Goal: Task Accomplishment & Management: Manage account settings

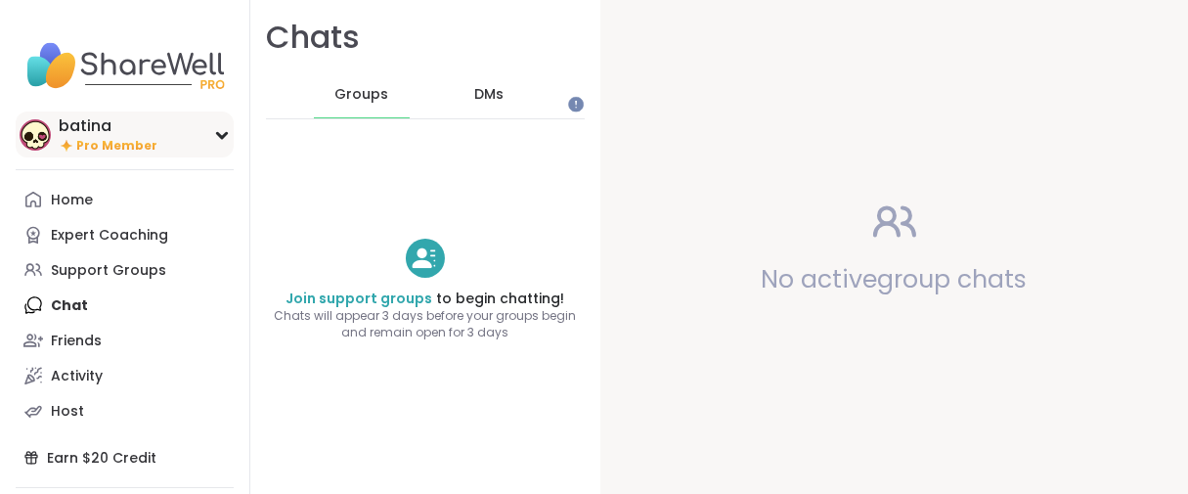
click at [89, 135] on div "batina" at bounding box center [108, 126] width 99 height 22
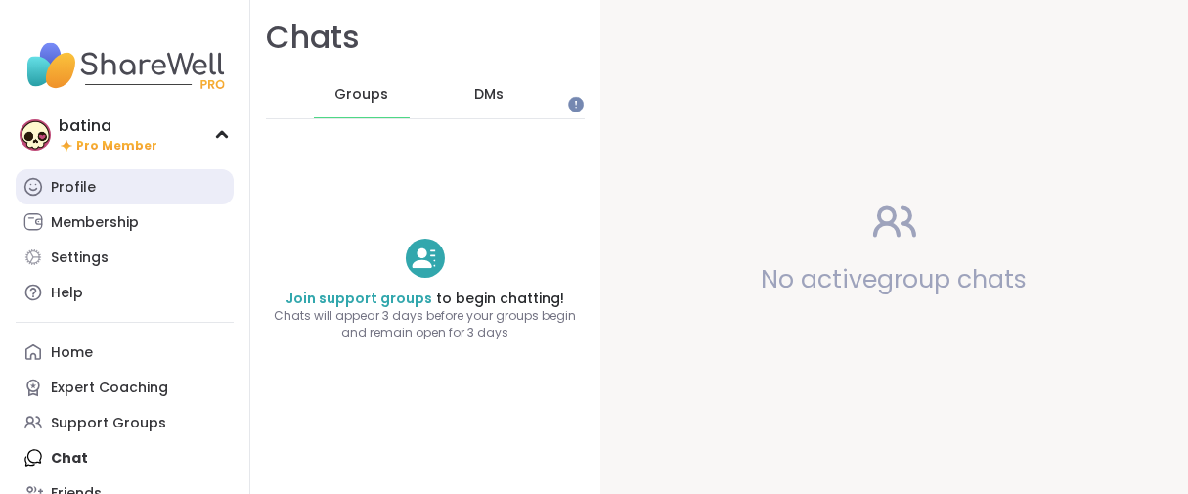
click at [67, 197] on div "Profile" at bounding box center [73, 188] width 45 height 20
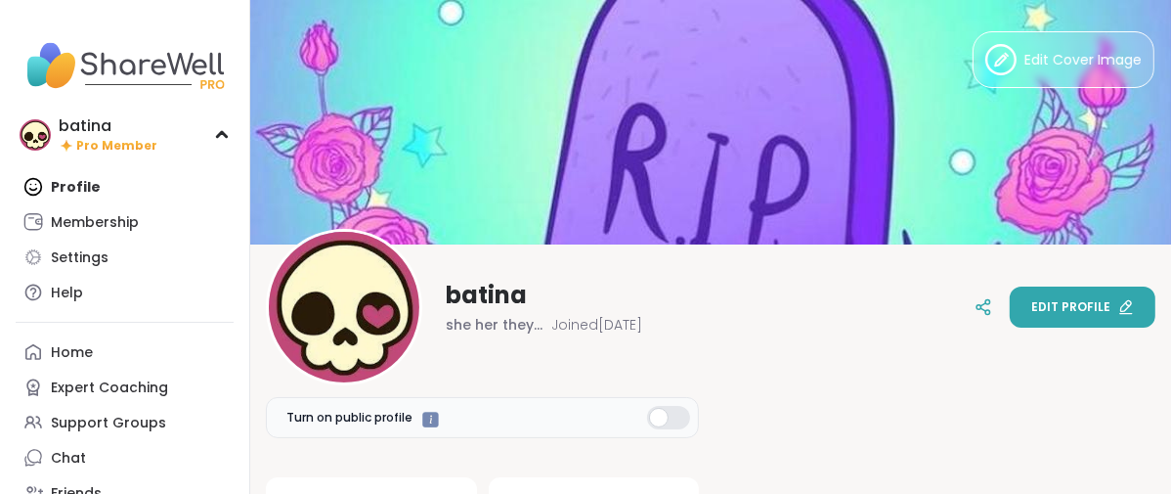
click at [1086, 312] on span "Edit profile" at bounding box center [1070, 307] width 79 height 18
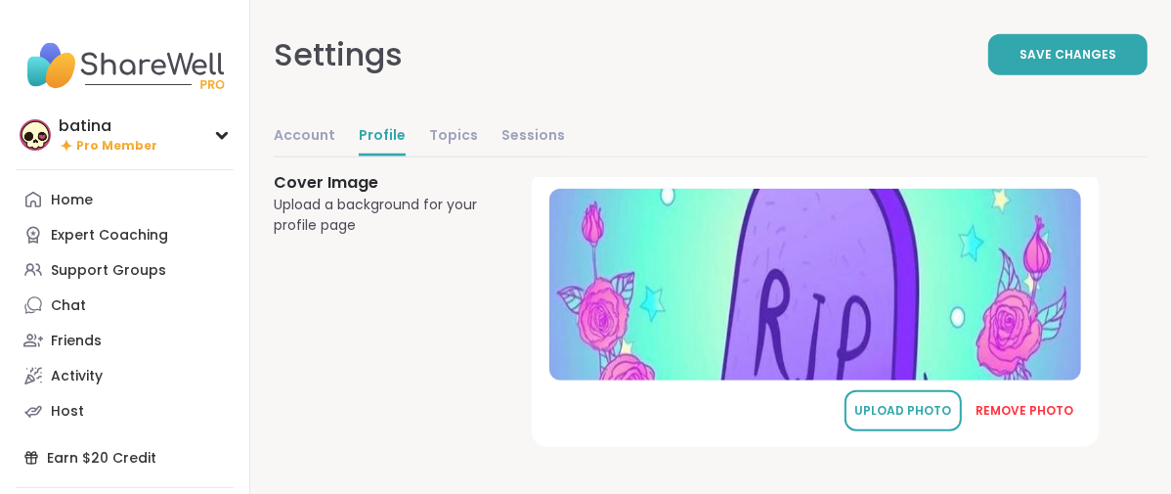
scroll to position [1553, 0]
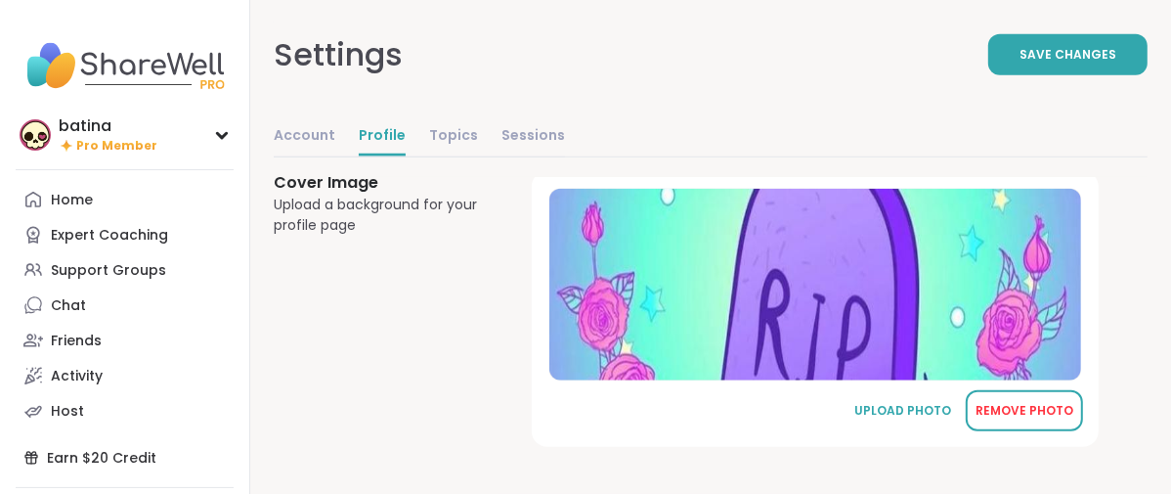
click at [1051, 402] on div "REMOVE PHOTO" at bounding box center [1025, 411] width 98 height 18
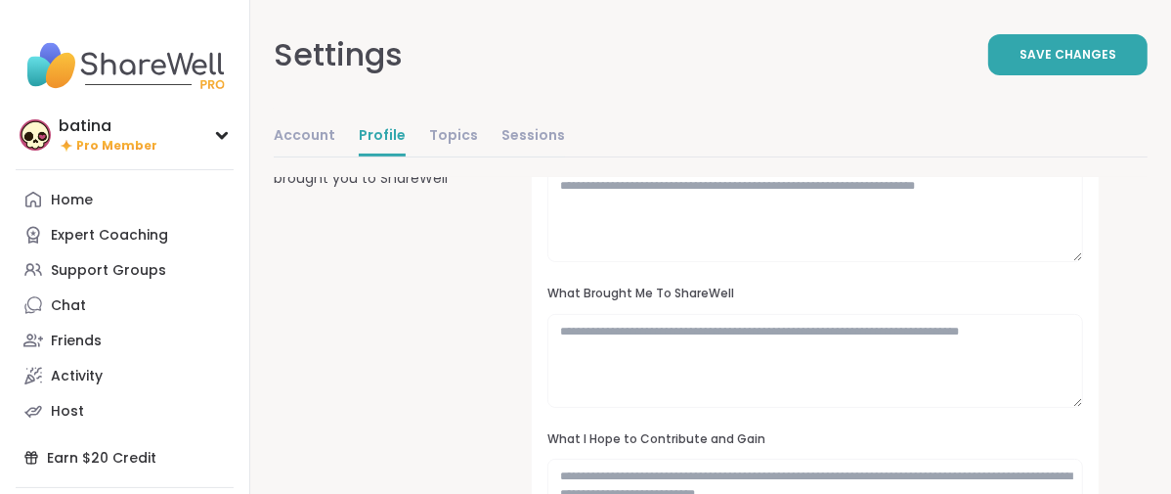
scroll to position [0, 0]
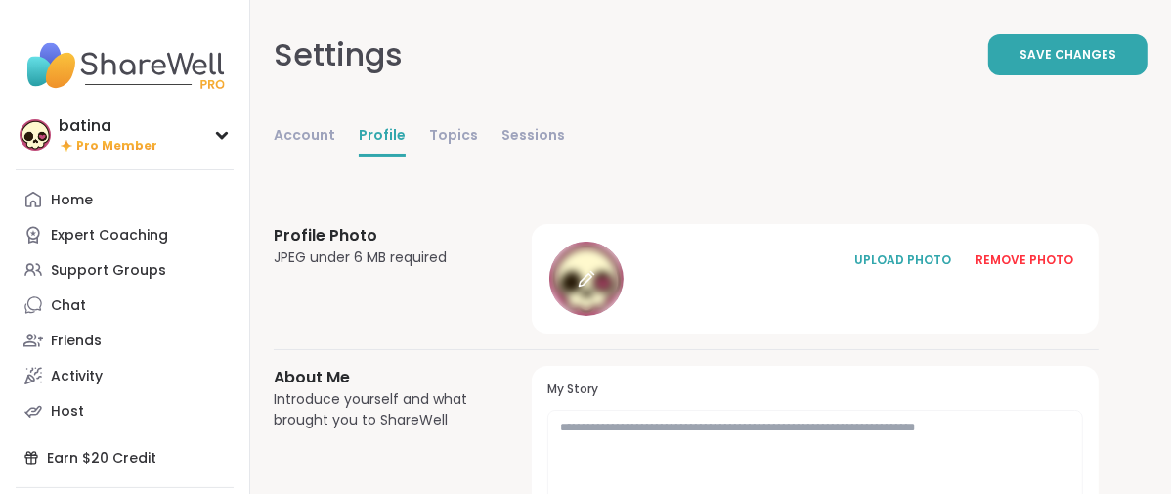
click at [624, 316] on div at bounding box center [586, 278] width 74 height 74
click at [591, 286] on icon at bounding box center [585, 280] width 13 height 13
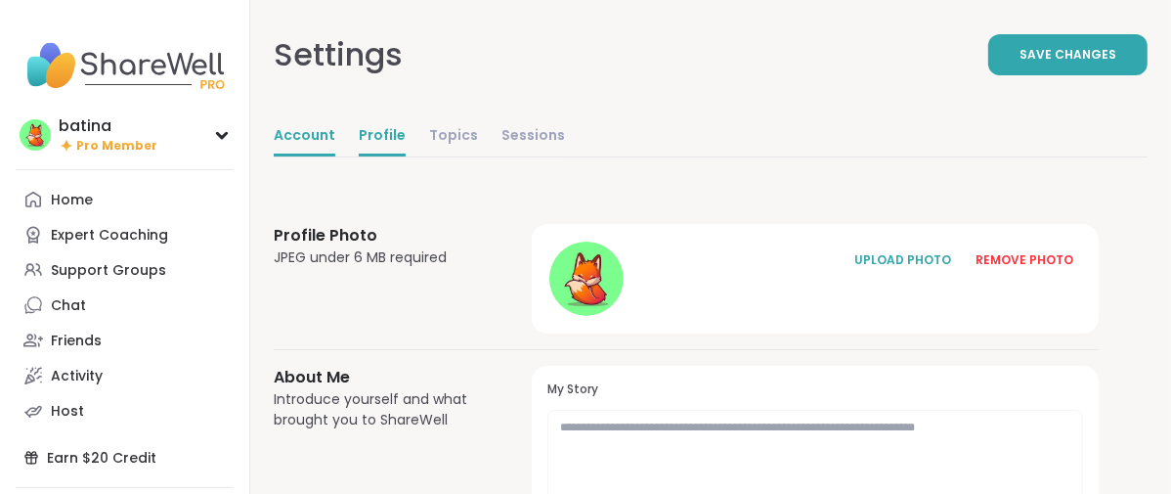
click at [335, 156] on link "Account" at bounding box center [305, 136] width 62 height 39
select select "**"
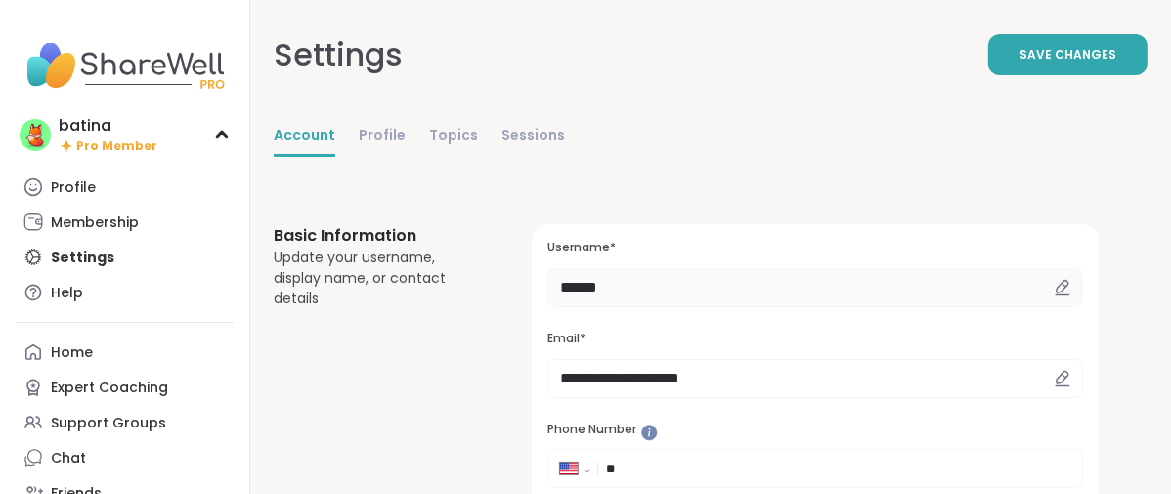
click at [750, 307] on input "******" at bounding box center [815, 287] width 536 height 39
type input "*"
type input "*****"
click at [988, 70] on button "Save Changes" at bounding box center [1067, 54] width 159 height 41
click at [117, 157] on div "doozy Pro Member" at bounding box center [125, 134] width 218 height 46
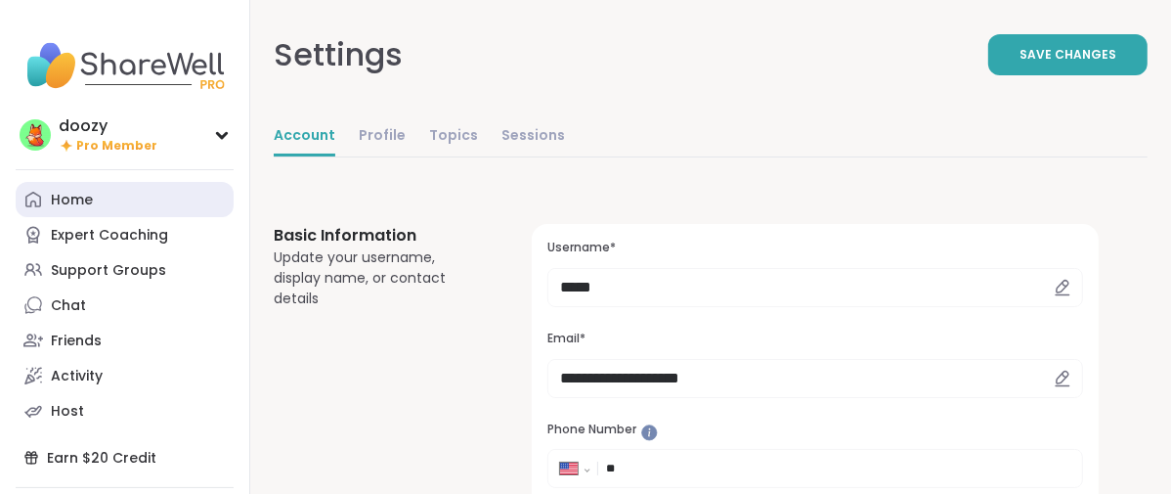
click at [93, 210] on div "Home" at bounding box center [72, 201] width 42 height 20
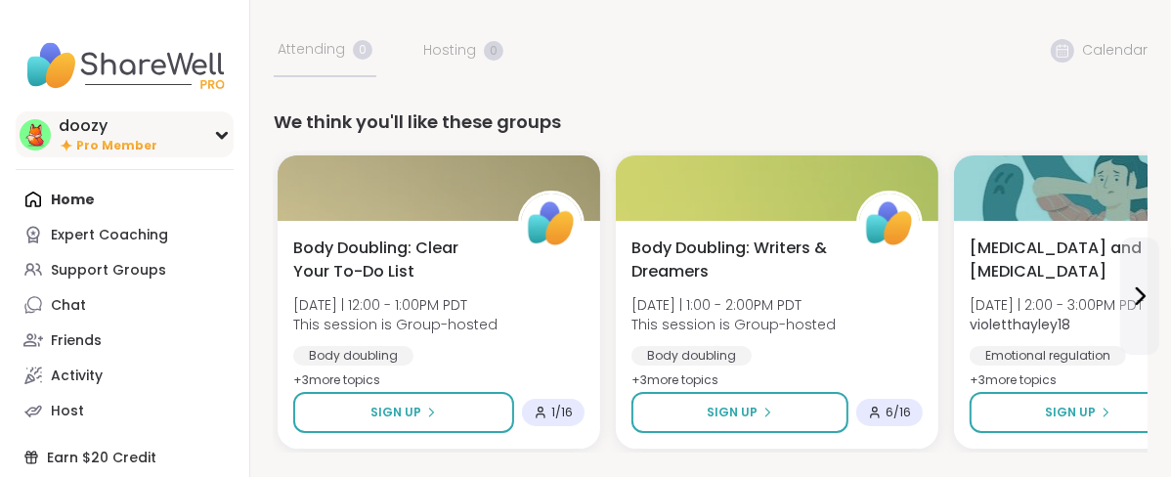
click at [102, 154] on span "Pro Member" at bounding box center [116, 146] width 81 height 17
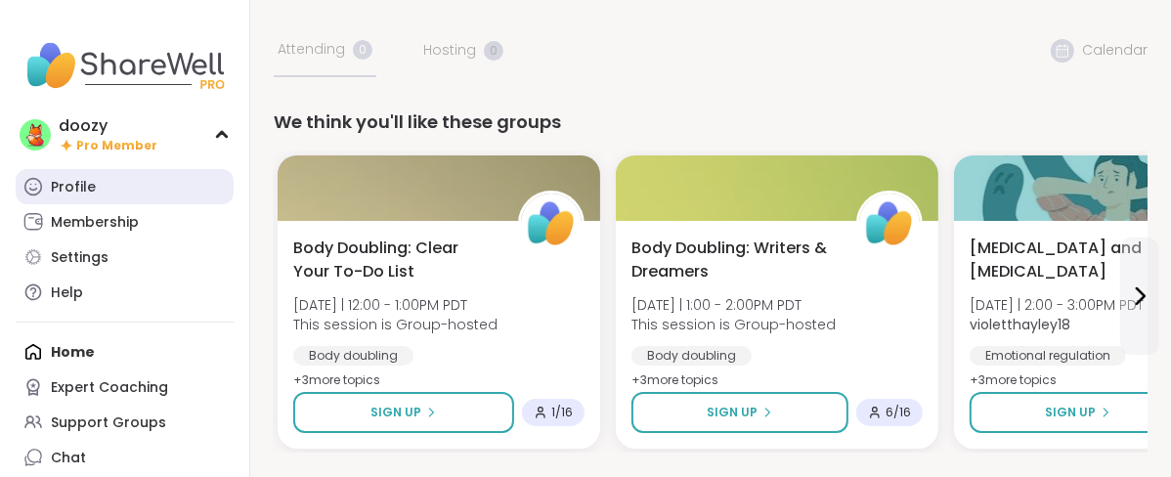
click at [95, 197] on div "Profile" at bounding box center [73, 188] width 45 height 20
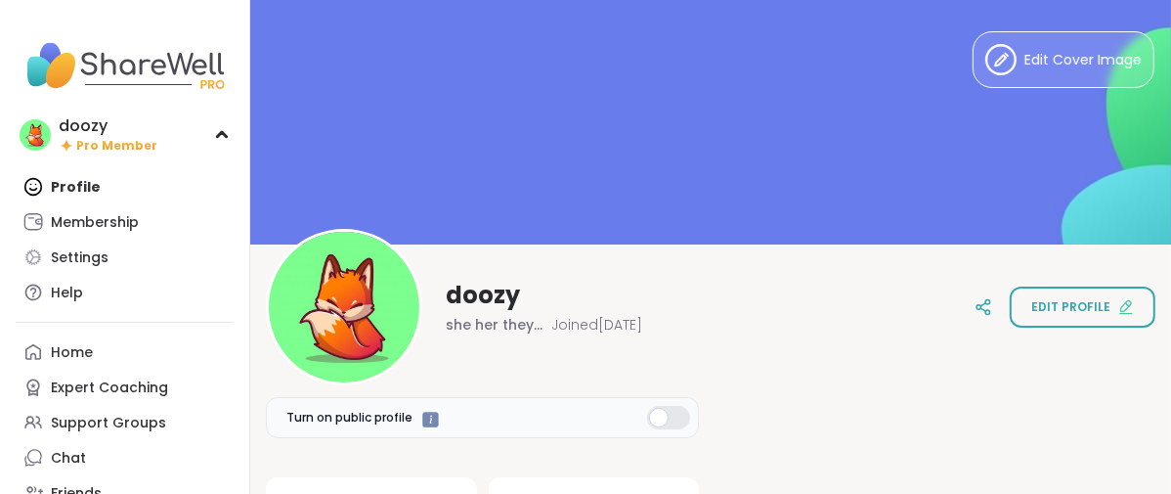
click at [1034, 308] on span "Edit profile" at bounding box center [1070, 307] width 79 height 18
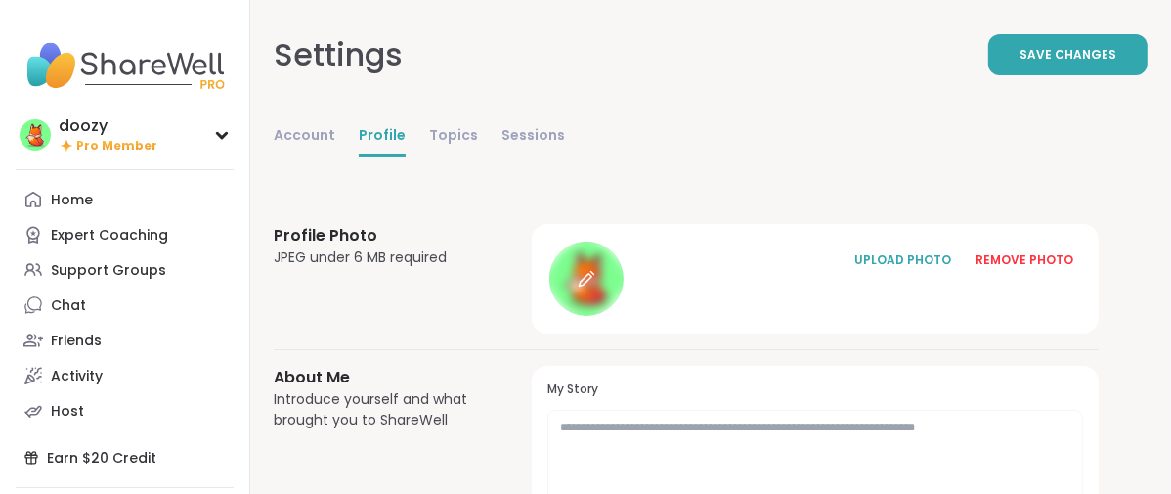
click at [624, 316] on div at bounding box center [586, 278] width 74 height 74
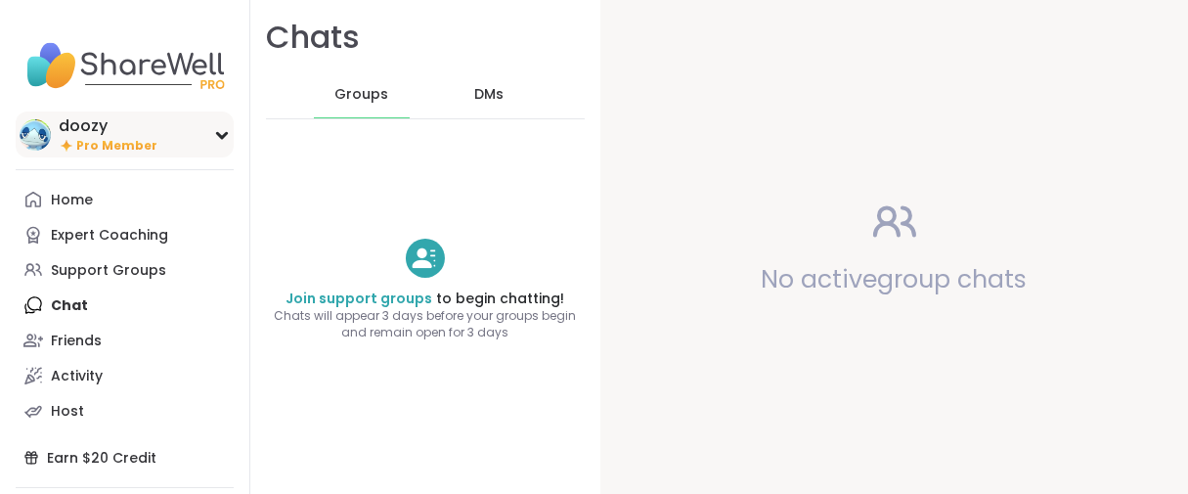
click at [44, 151] on img at bounding box center [35, 134] width 31 height 31
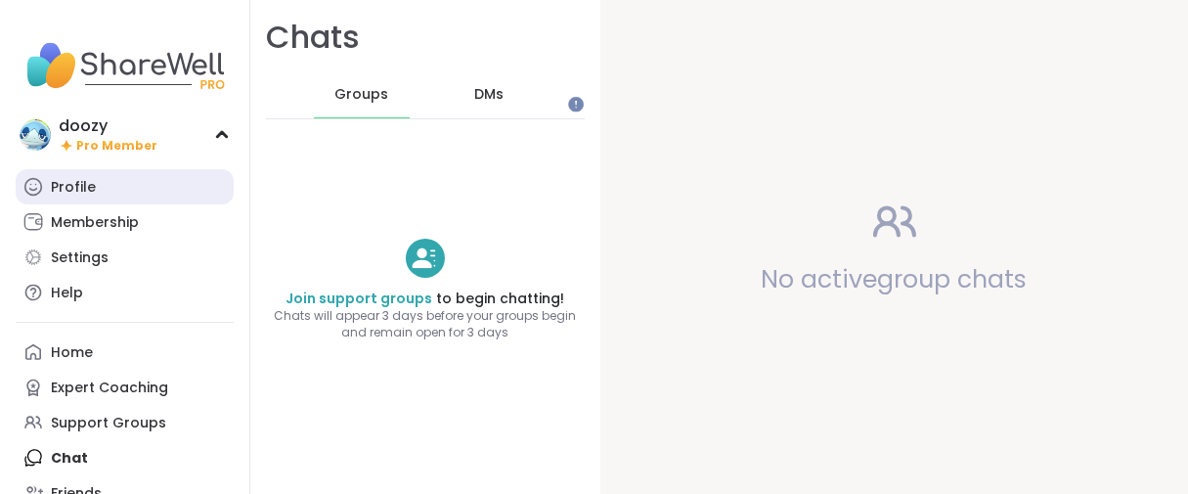
click at [55, 204] on link "Profile" at bounding box center [125, 186] width 218 height 35
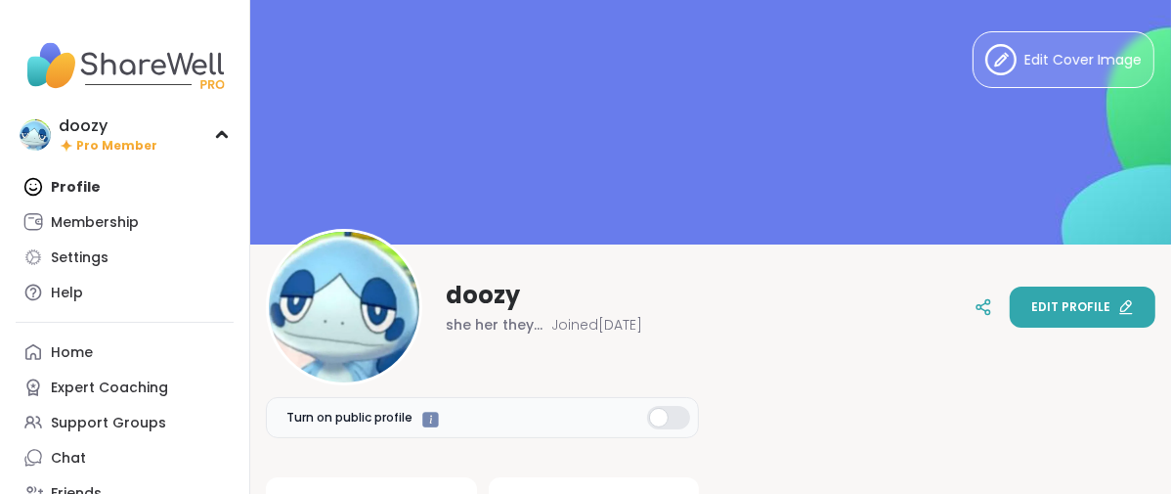
click at [1042, 314] on button "Edit profile" at bounding box center [1083, 306] width 146 height 41
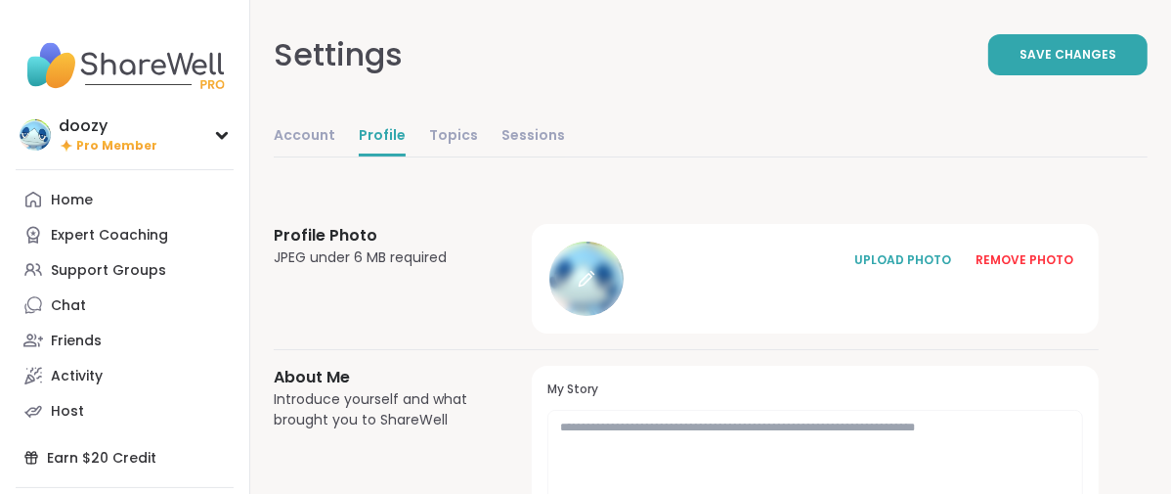
click at [595, 287] on icon at bounding box center [587, 279] width 18 height 18
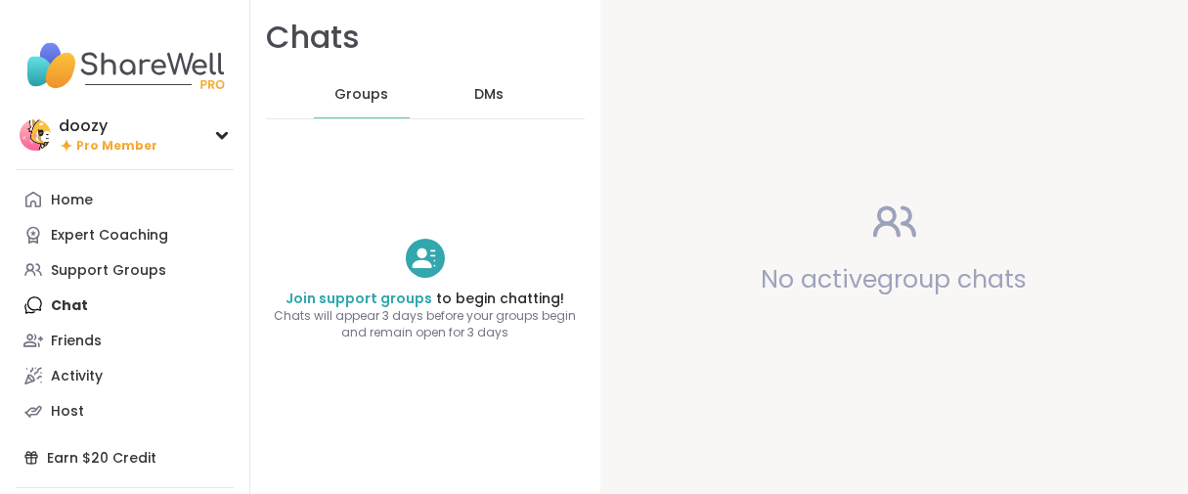
click at [135, 154] on span "Pro Member" at bounding box center [116, 146] width 81 height 17
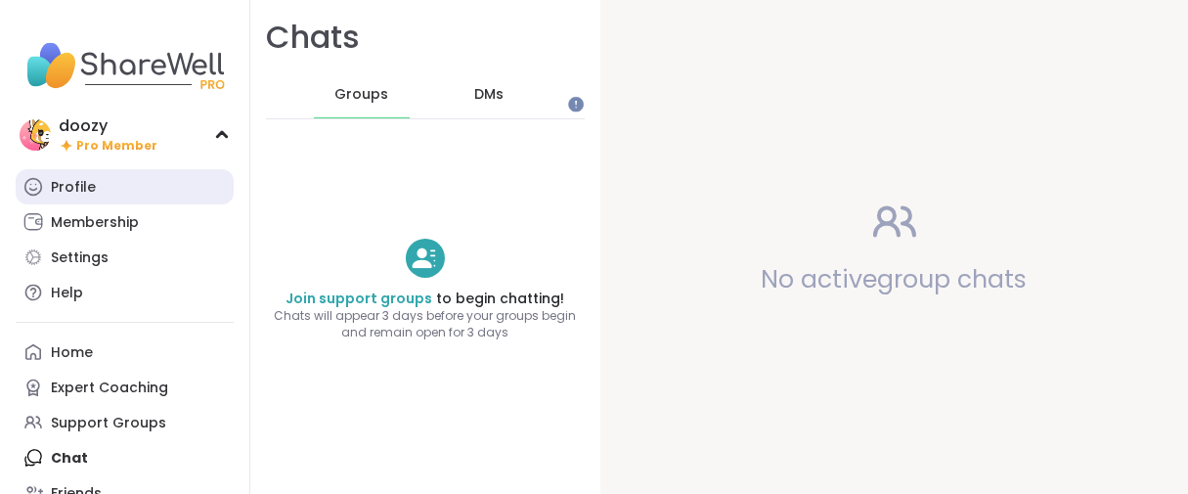
click at [96, 197] on div "Profile" at bounding box center [73, 188] width 45 height 20
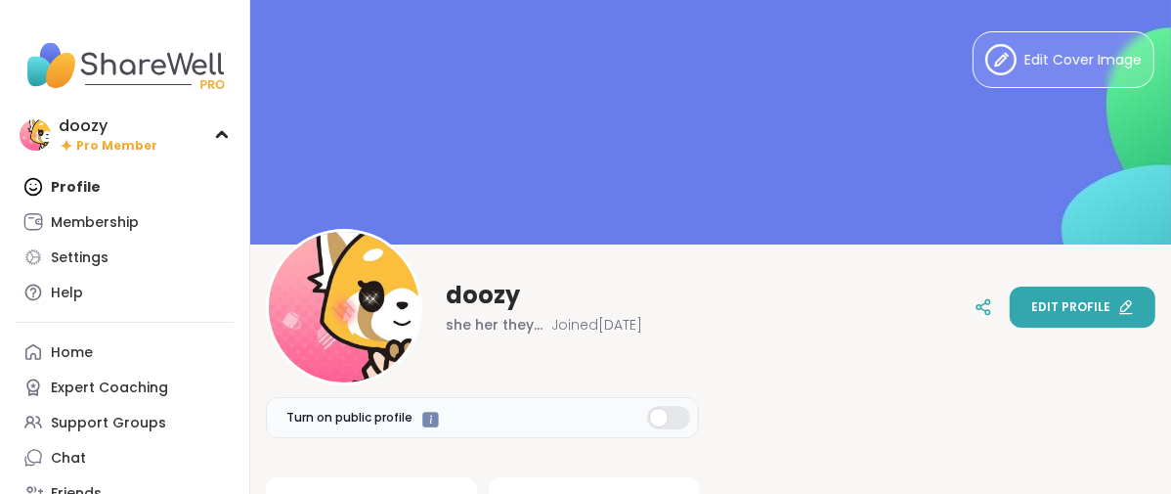
click at [1031, 300] on span "Edit profile" at bounding box center [1070, 307] width 79 height 18
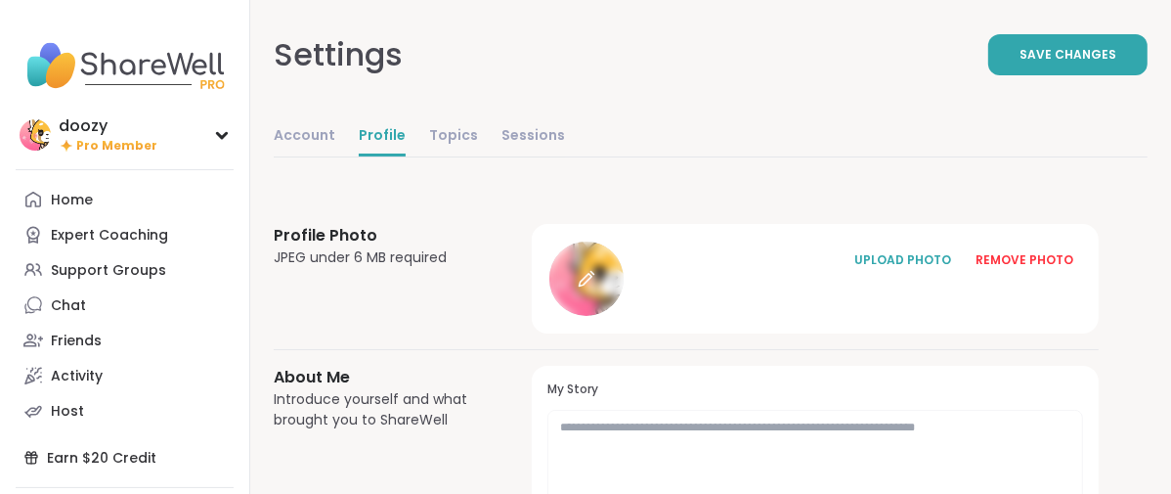
click at [591, 286] on icon at bounding box center [585, 280] width 13 height 13
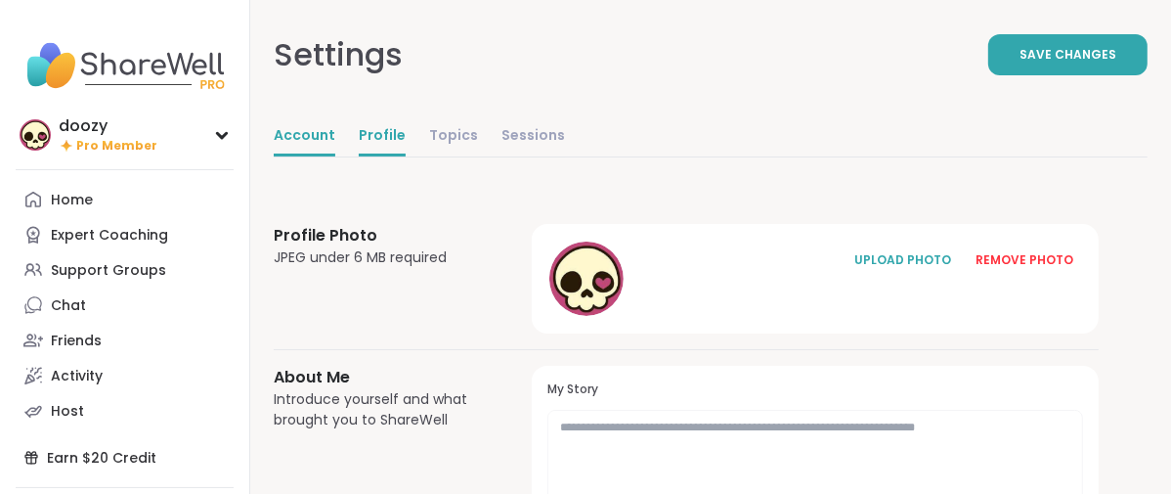
click at [335, 156] on link "Account" at bounding box center [305, 136] width 62 height 39
select select "**"
